Goal: Information Seeking & Learning: Learn about a topic

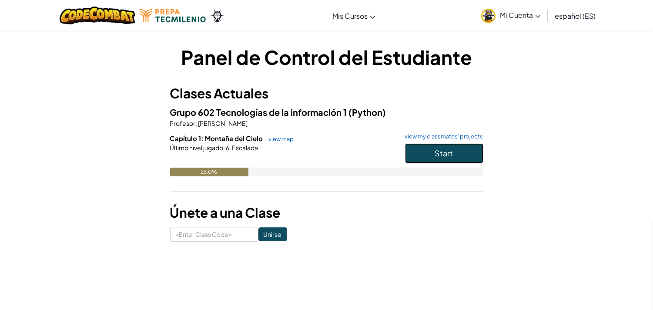
click at [452, 153] on span "Start" at bounding box center [444, 153] width 18 height 10
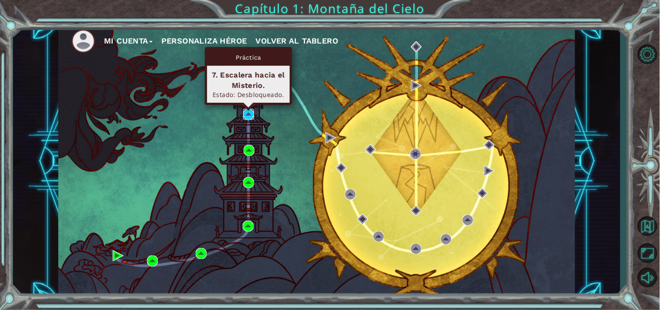
click at [246, 115] on img at bounding box center [248, 114] width 11 height 11
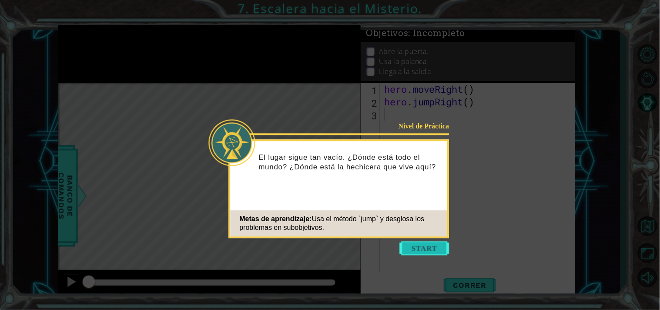
click at [426, 246] on button "Start" at bounding box center [425, 248] width 50 height 14
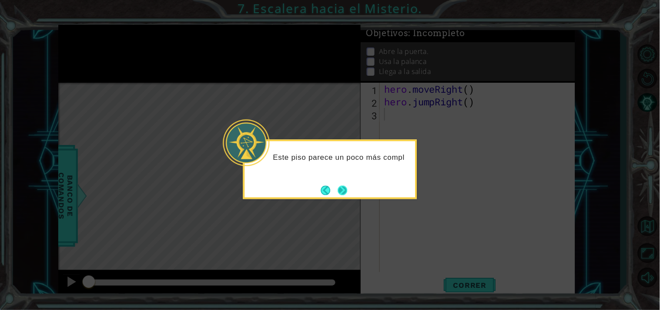
click at [345, 188] on button "Next" at bounding box center [343, 190] width 10 height 10
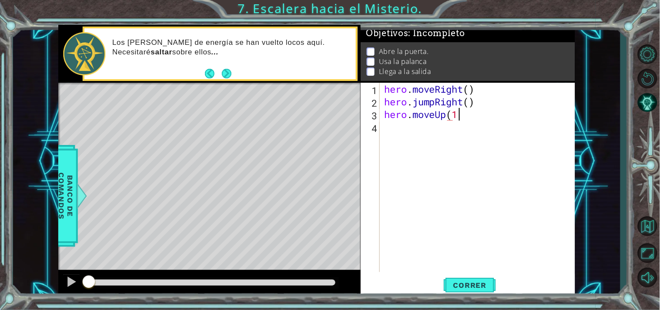
scroll to position [0, 3]
type textarea "hero.moveUp(1)"
type textarea "w"
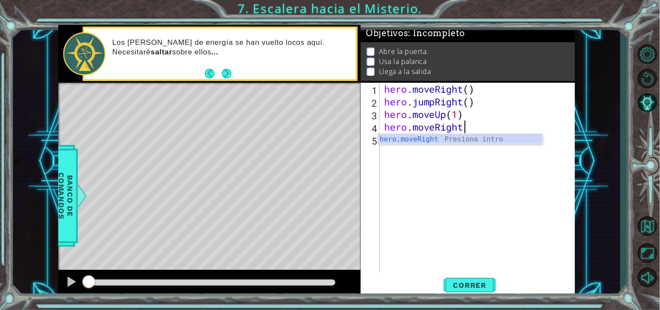
scroll to position [0, 3]
type textarea "hero.moveRight(1)"
type textarea "hero.use("door")"
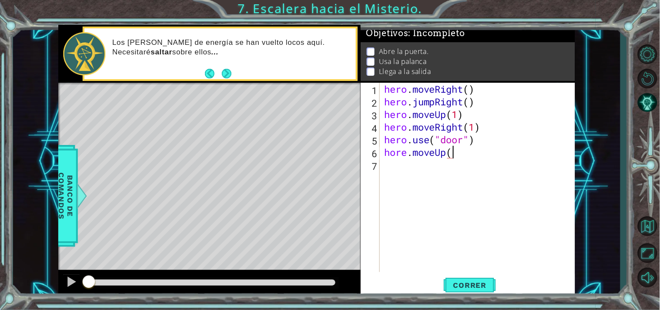
scroll to position [0, 3]
type textarea "hore.moveUp(2)"
type textarea "hero.moveLeft(1)"
type textarea "hero.moveLeft(2)"
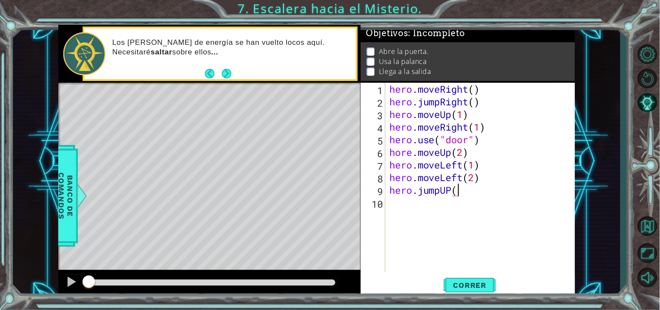
scroll to position [0, 3]
type textarea "hero.jumpUP(1)"
click at [479, 287] on span "Correr" at bounding box center [470, 285] width 51 height 9
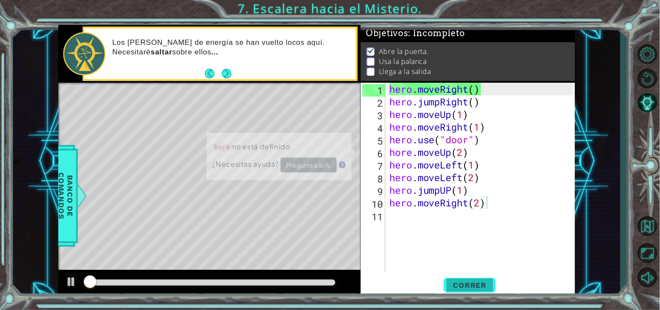
click at [459, 281] on span "Correr" at bounding box center [470, 285] width 51 height 9
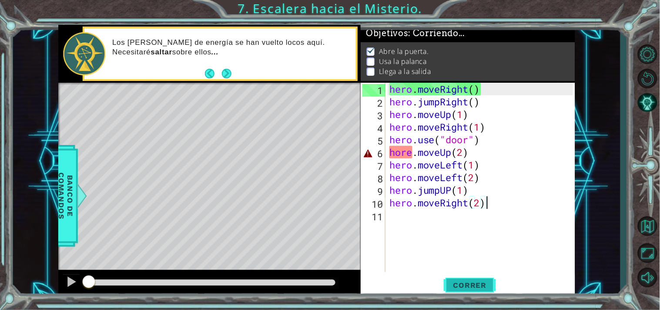
scroll to position [5, 0]
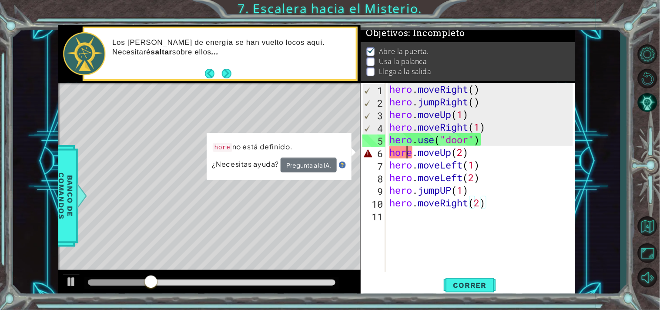
click at [408, 154] on div "hero . moveRight ( ) hero . jumpRight ( ) hero . moveUp ( 1 ) hero . moveRight …" at bounding box center [483, 190] width 190 height 215
click at [412, 157] on div "hero . moveRight ( ) hero . jumpRight ( ) hero . moveUp ( 1 ) hero . moveRight …" at bounding box center [483, 190] width 190 height 215
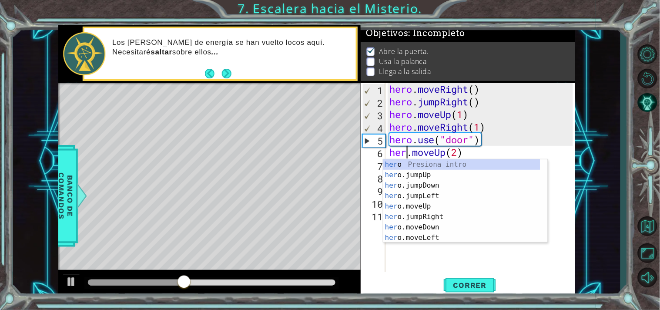
scroll to position [0, 1]
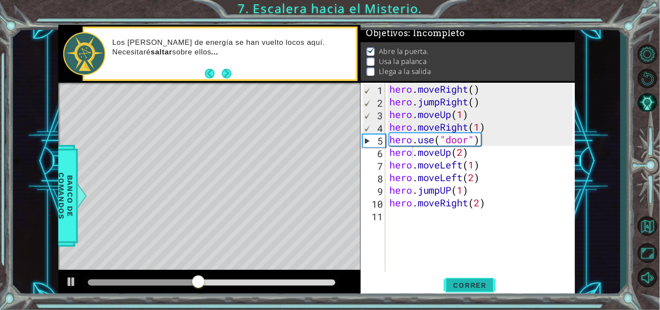
click at [479, 283] on span "Correr" at bounding box center [470, 285] width 51 height 9
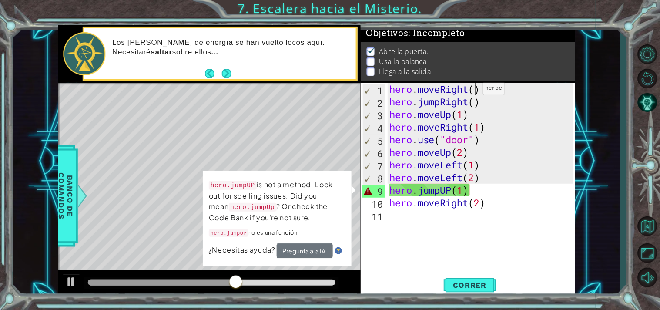
click at [475, 91] on div "hero . moveRight ( ) hero . jumpRight ( ) hero . moveUp ( 1 ) hero . moveRight …" at bounding box center [483, 190] width 190 height 215
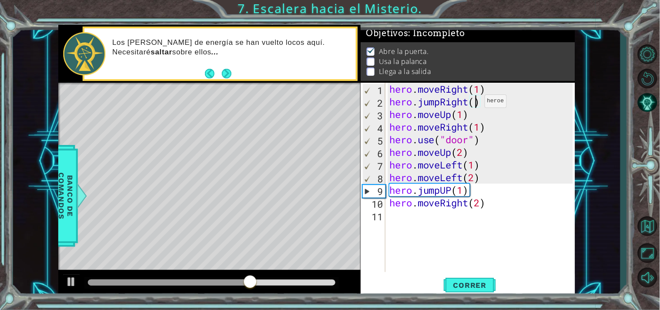
click at [477, 103] on div "hero . moveRight ( 1 ) hero . jumpRight ( ) hero . moveUp ( 1 ) hero . moveRigh…" at bounding box center [483, 190] width 190 height 215
click at [473, 157] on div "hero . moveRight ( 1 ) hero . jumpRight ( 1 ) hero . moveUp ( 1 ) hero . moveRi…" at bounding box center [483, 190] width 190 height 215
type textarea "hero.moveUp(2)"
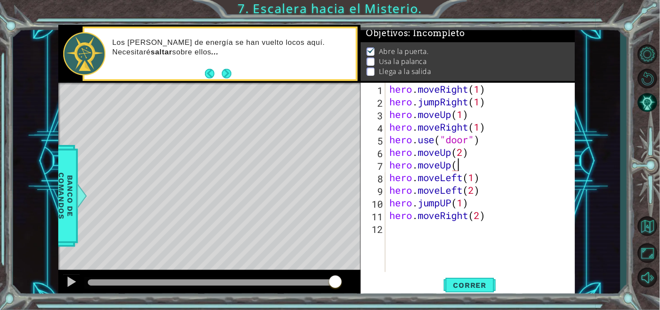
scroll to position [0, 3]
click at [469, 288] on span "Correr" at bounding box center [470, 285] width 51 height 9
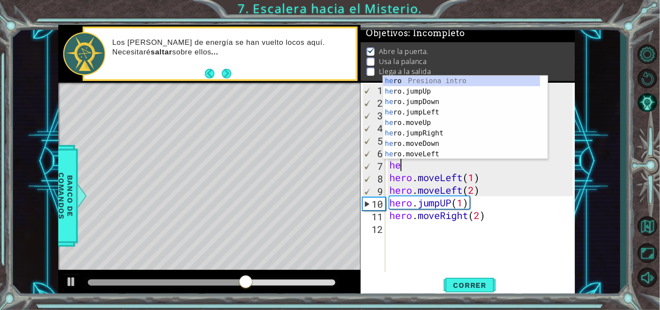
scroll to position [0, 0]
type textarea "h"
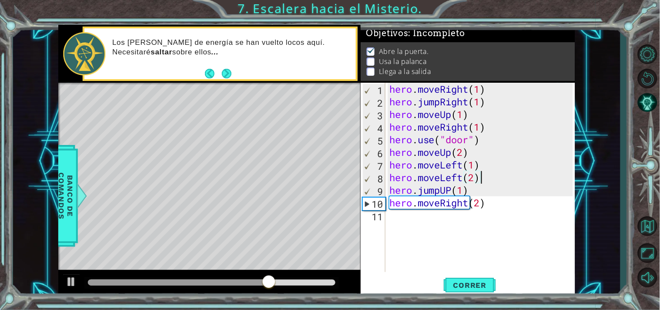
click at [487, 174] on div "hero . moveRight ( 1 ) hero . jumpRight ( 1 ) hero . moveUp ( 1 ) hero . moveRi…" at bounding box center [483, 190] width 190 height 215
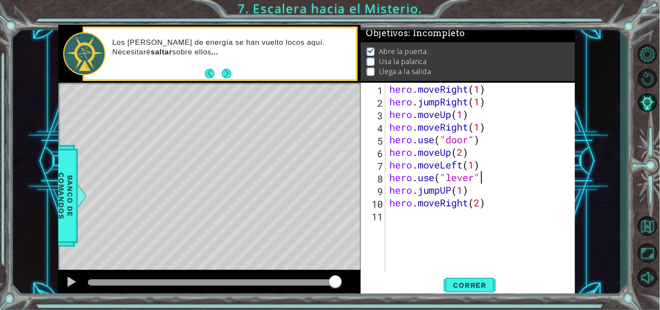
type textarea "hero.use("lever")"
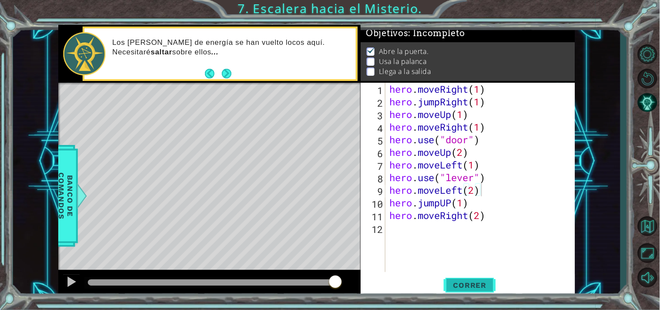
click at [475, 289] on button "Correr" at bounding box center [470, 284] width 52 height 21
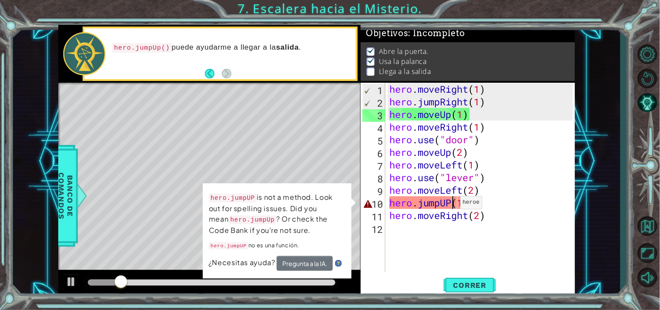
click at [453, 204] on div "hero . moveRight ( 1 ) hero . jumpRight ( 1 ) hero . moveUp ( 1 ) hero . moveRi…" at bounding box center [483, 190] width 190 height 215
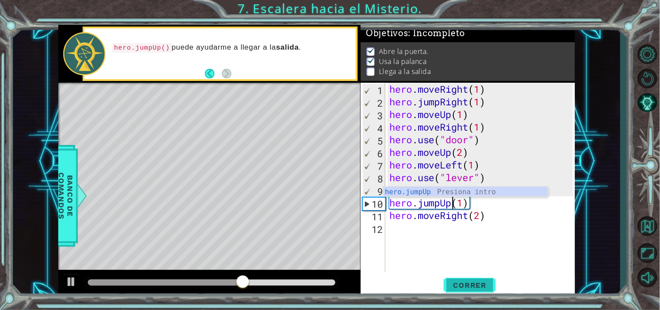
type textarea "hero.jumpUp(1)"
click at [468, 281] on span "Correr" at bounding box center [470, 285] width 51 height 9
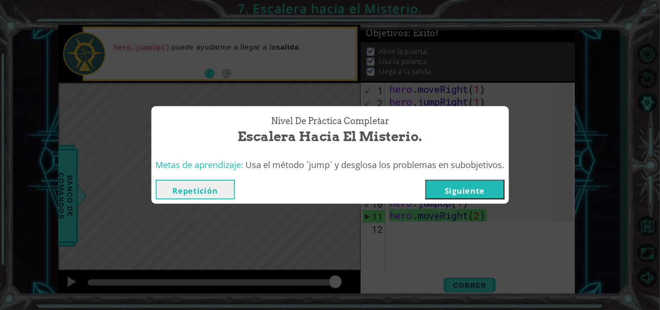
click at [481, 183] on button "Siguiente" at bounding box center [465, 190] width 79 height 20
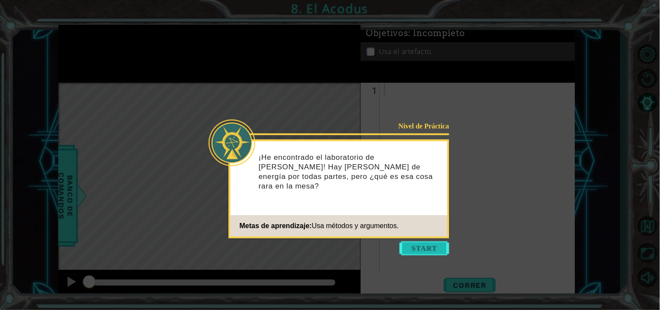
click at [426, 250] on button "Start" at bounding box center [425, 248] width 50 height 14
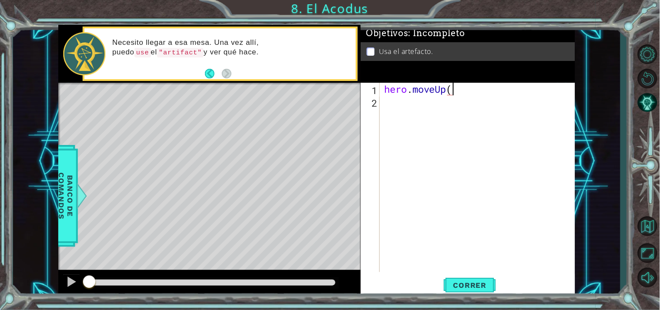
scroll to position [0, 3]
type textarea "hero.moveUp(2)"
type textarea "hero.moveLeft(1)"
type textarea "hero.moveDown(2)"
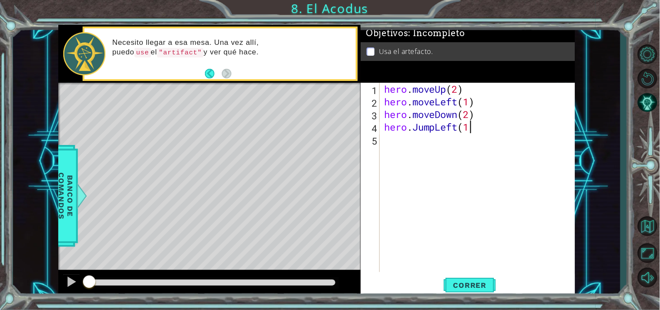
type textarea "hero.JumpLeft(1)"
type textarea "hero.moveUp(2)"
type textarea "hero.moveRight(1)"
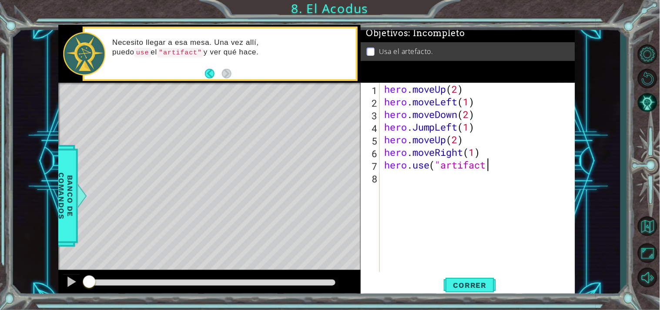
scroll to position [0, 4]
click at [477, 283] on span "Correr" at bounding box center [470, 285] width 51 height 9
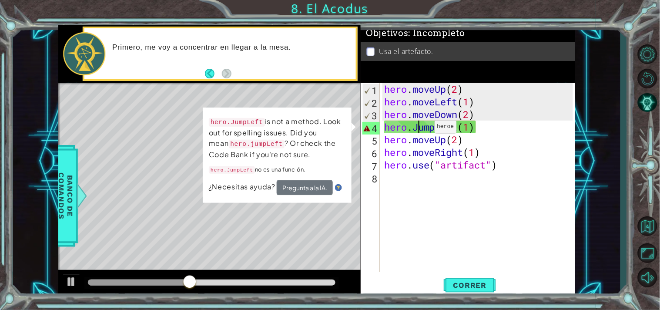
click at [421, 129] on div "hero . moveUp ( 2 ) hero . moveLeft ( 1 ) hero . moveDown ( 2 ) hero . JumpLeft…" at bounding box center [479, 190] width 195 height 215
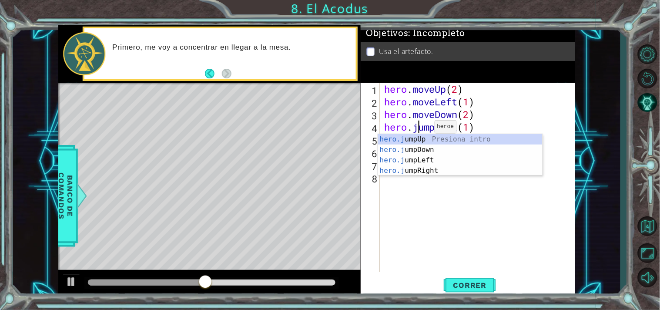
scroll to position [0, 2]
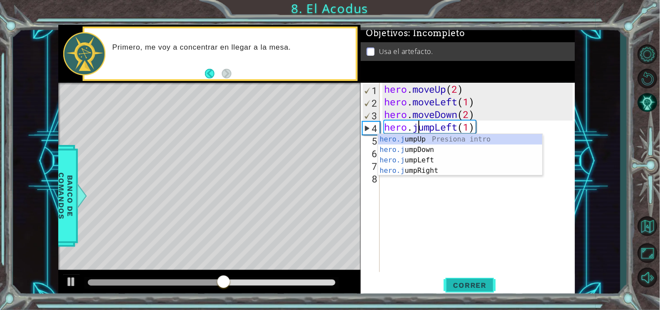
type textarea "hero.jumpLeft(1)"
click at [459, 277] on button "Correr" at bounding box center [470, 284] width 52 height 21
